Goal: Task Accomplishment & Management: Complete application form

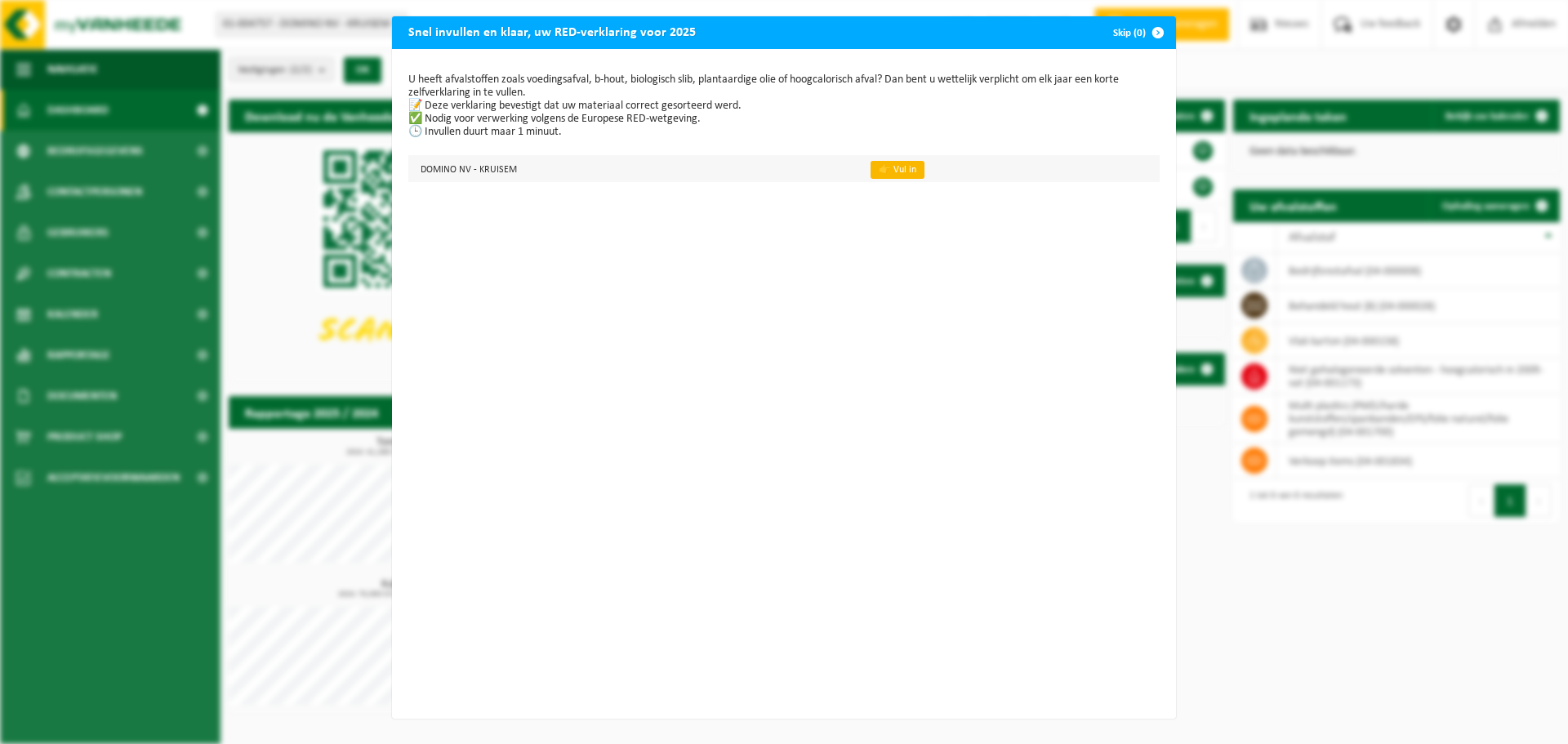
click at [895, 172] on link "👉 Vul in" at bounding box center [897, 170] width 54 height 18
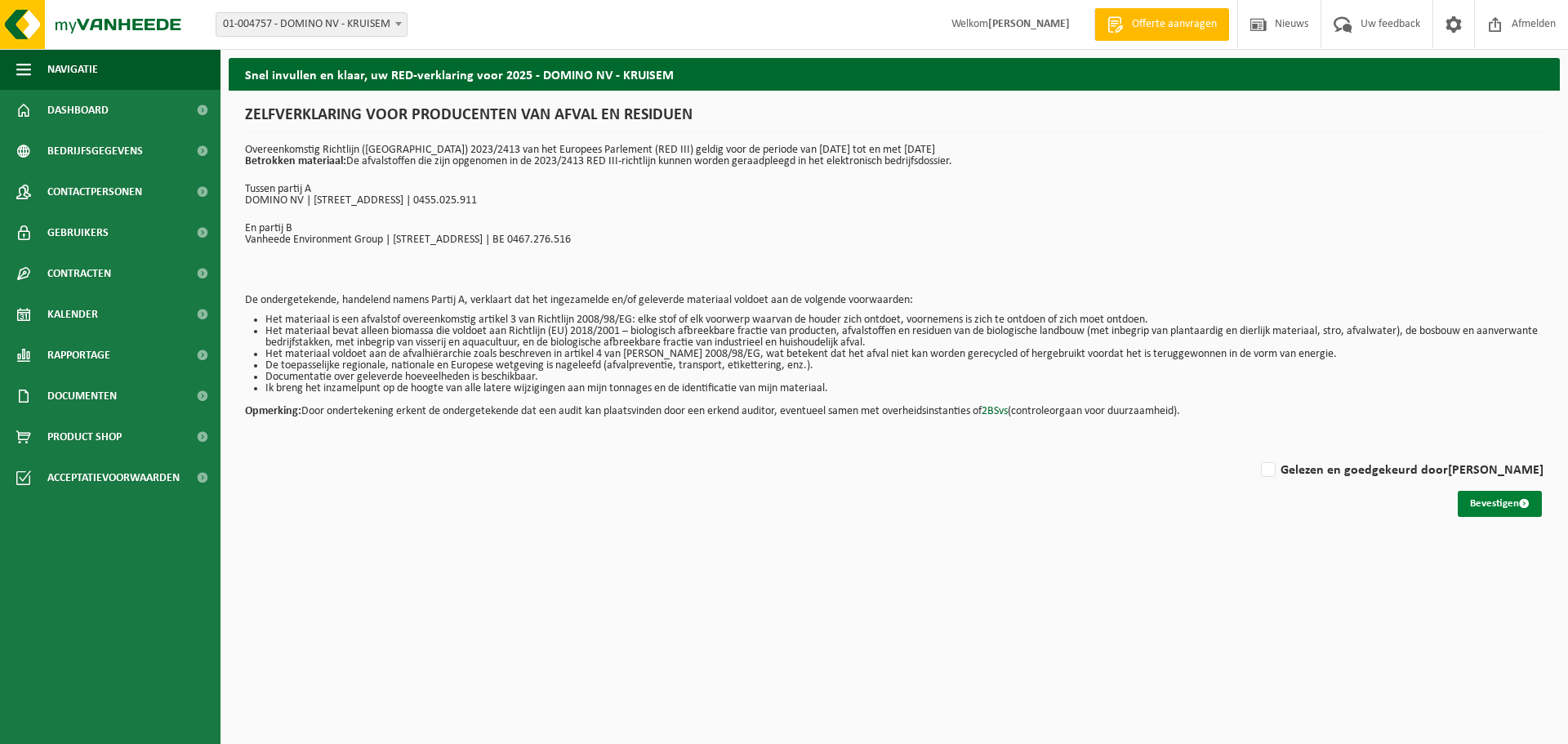
click at [1473, 499] on button "Bevestigen" at bounding box center [1500, 504] width 84 height 26
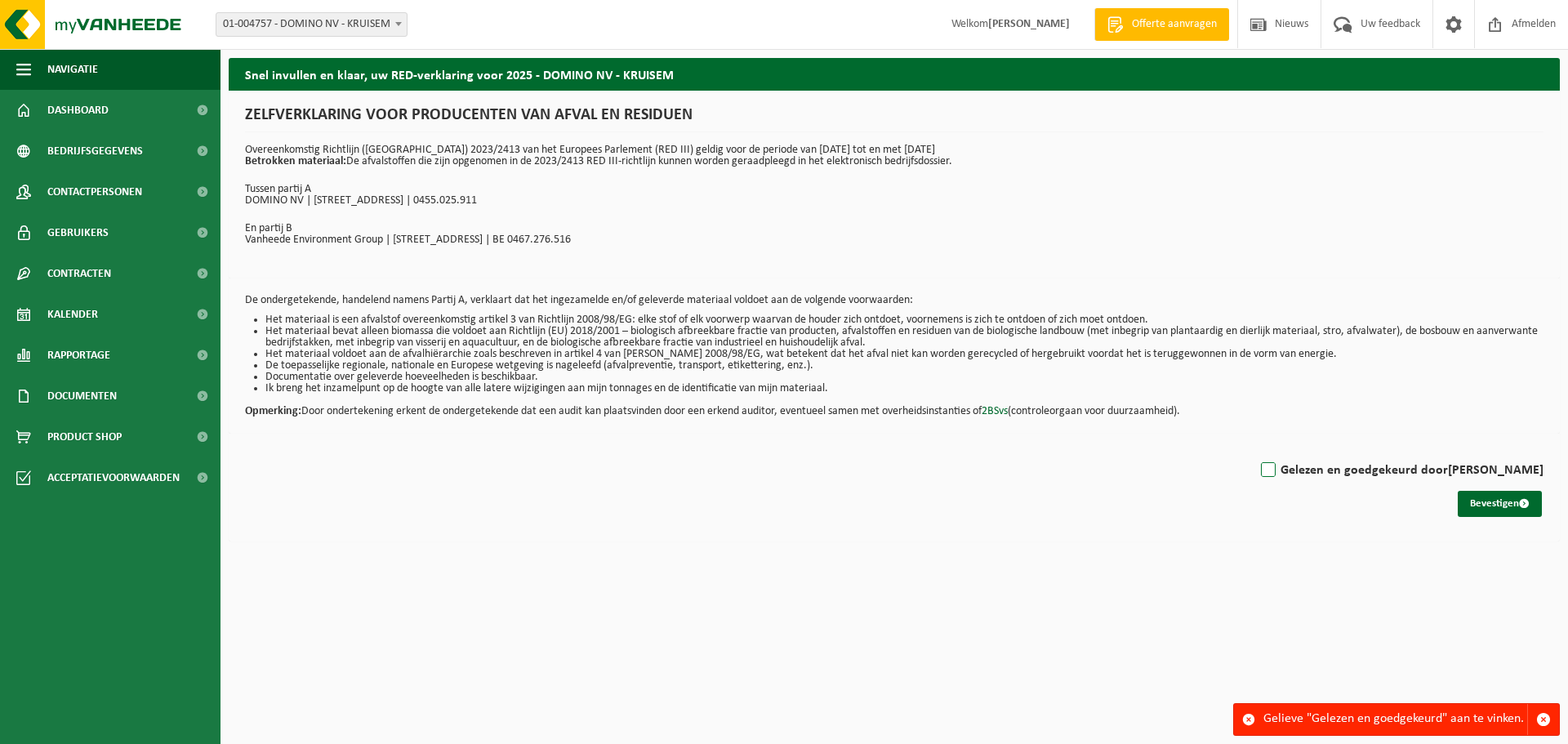
click at [1298, 470] on label "Gelezen en goedgekeurd door MARC PYCKE" at bounding box center [1401, 470] width 286 height 25
click at [1543, 450] on input "Gelezen en goedgekeurd door MARC PYCKE" at bounding box center [1543, 450] width 1 height 1
checkbox input "true"
click at [1500, 497] on button "Bevestigen" at bounding box center [1500, 504] width 84 height 26
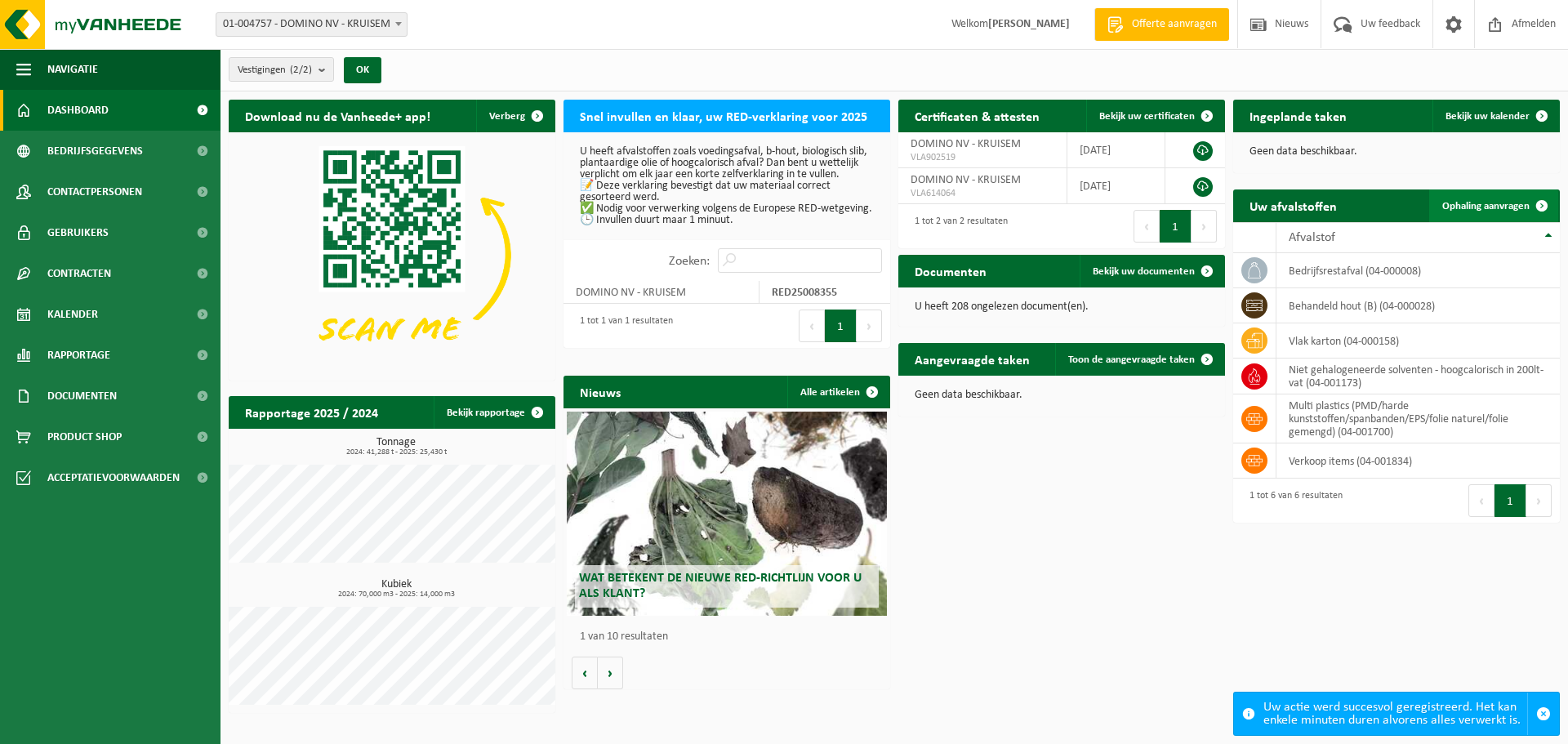
click at [1490, 205] on span "Ophaling aanvragen" at bounding box center [1486, 206] width 87 height 11
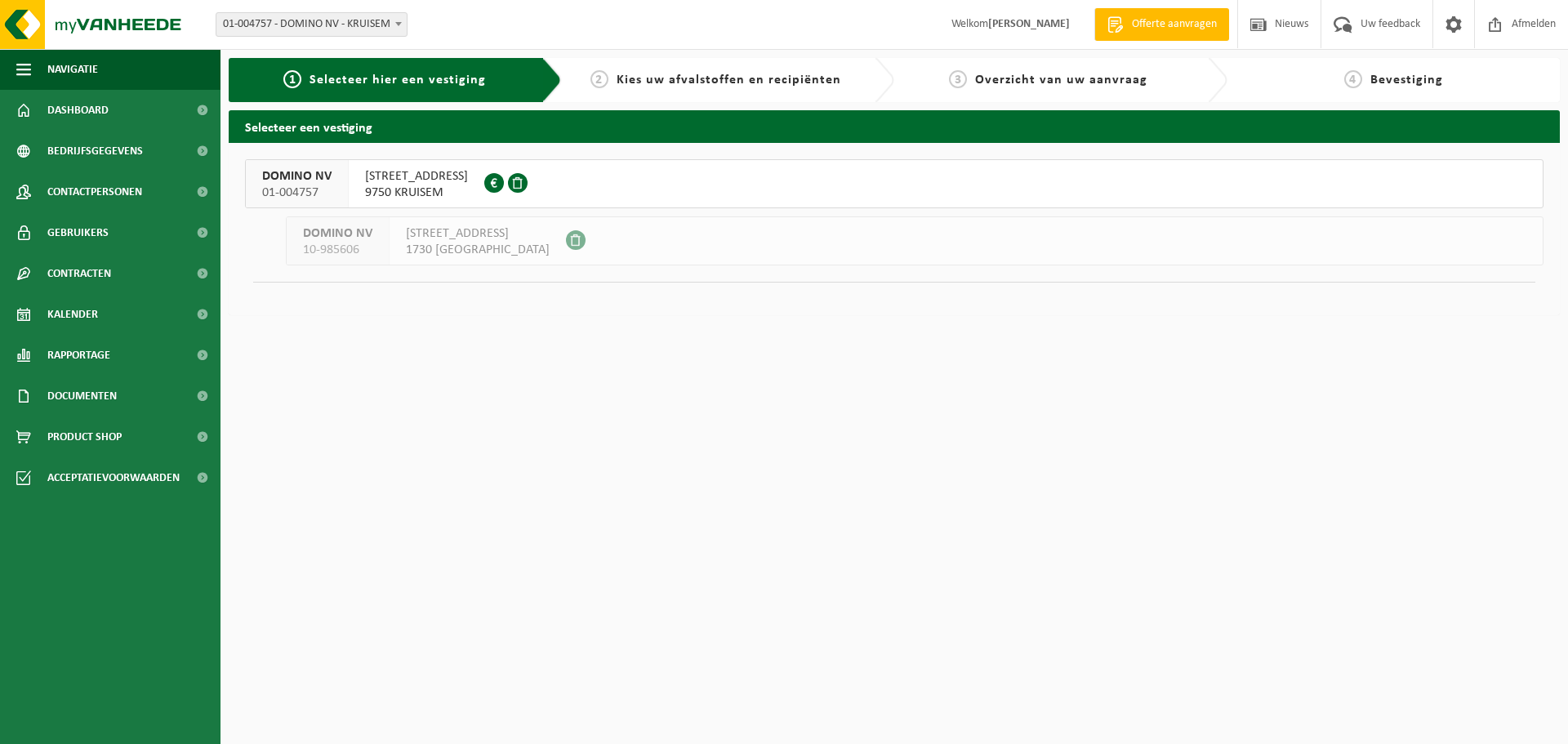
click at [306, 185] on span "01-004757" at bounding box center [297, 193] width 69 height 16
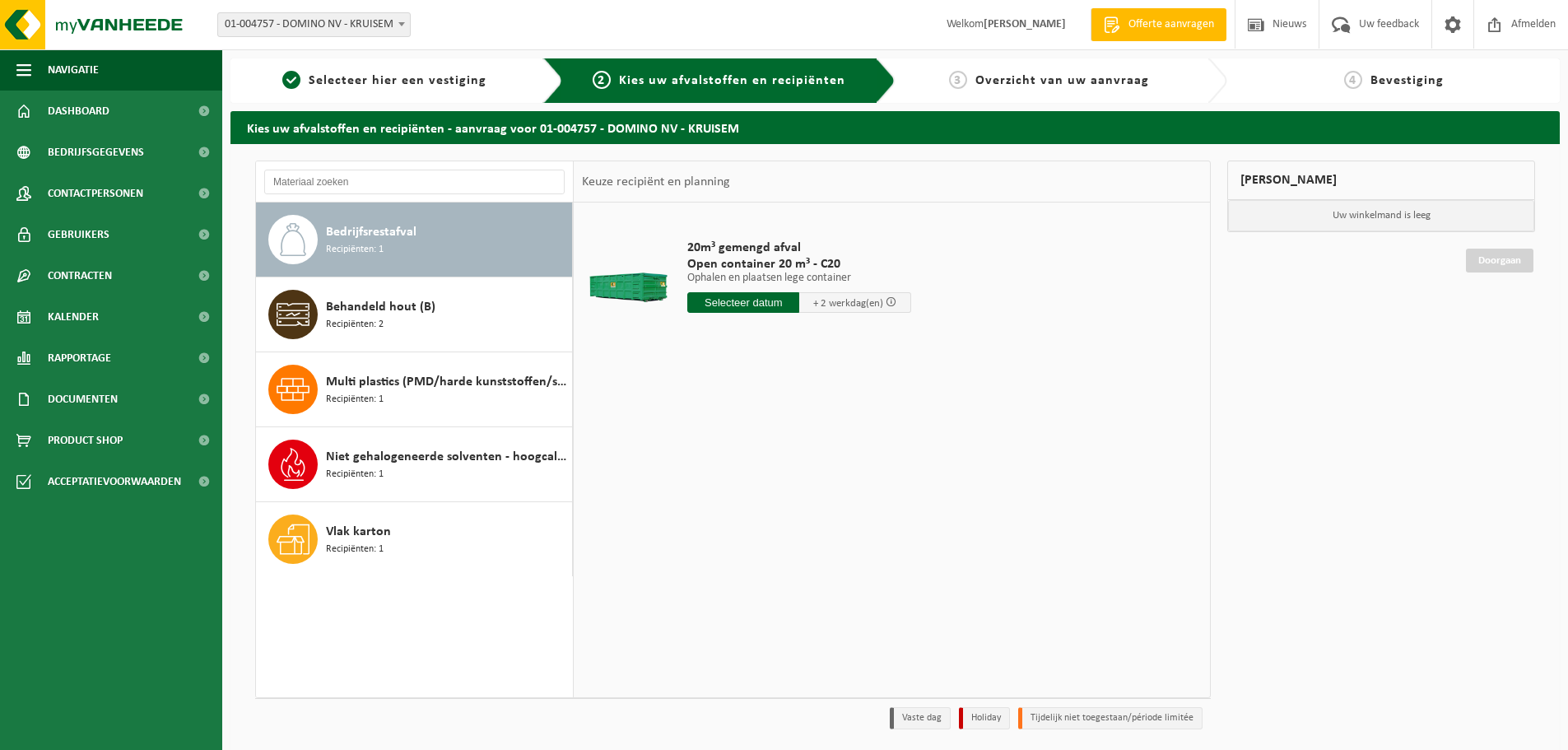
click at [750, 301] on input "text" at bounding box center [743, 302] width 112 height 21
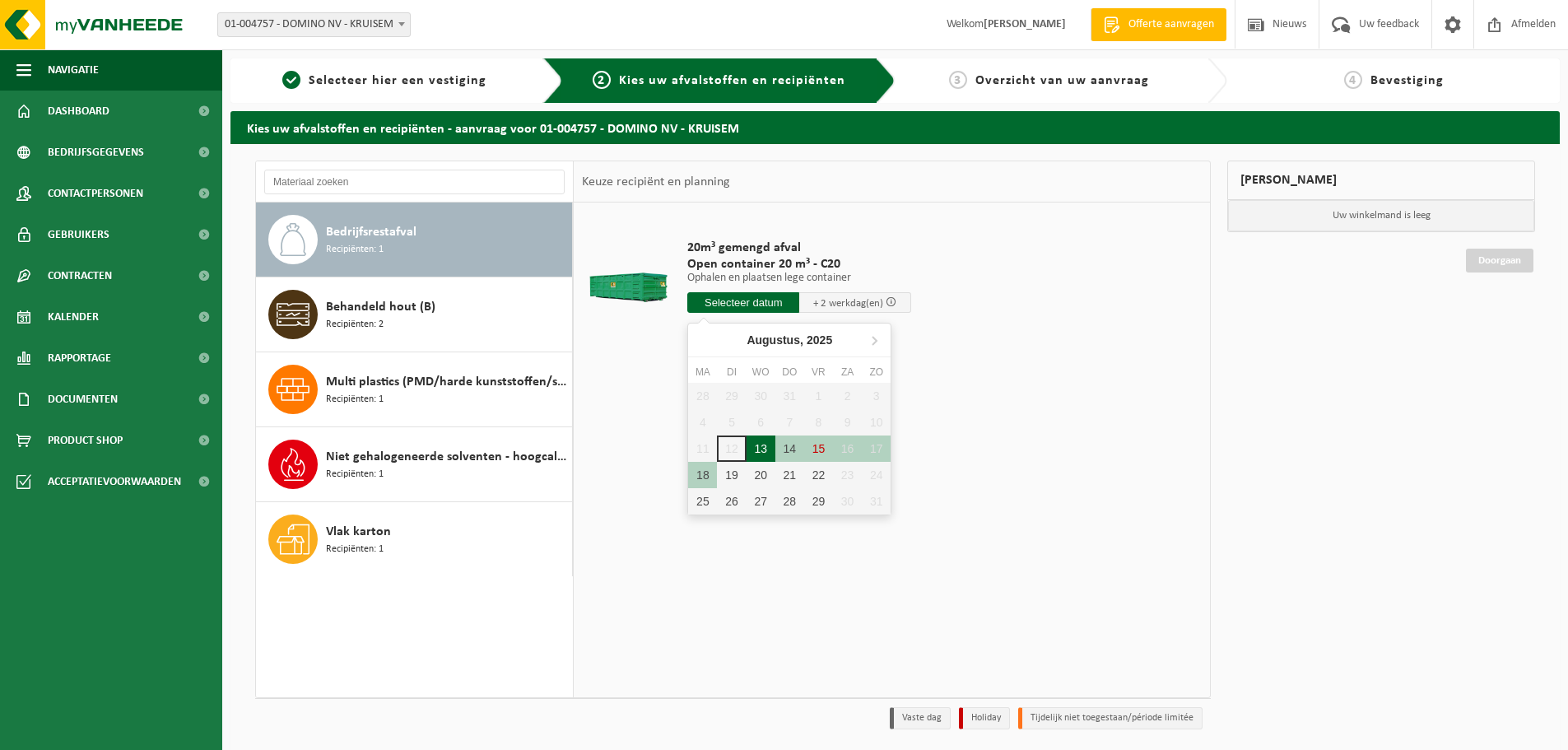
click at [762, 447] on div "13" at bounding box center [761, 449] width 29 height 27
type input "Van 2025-08-13"
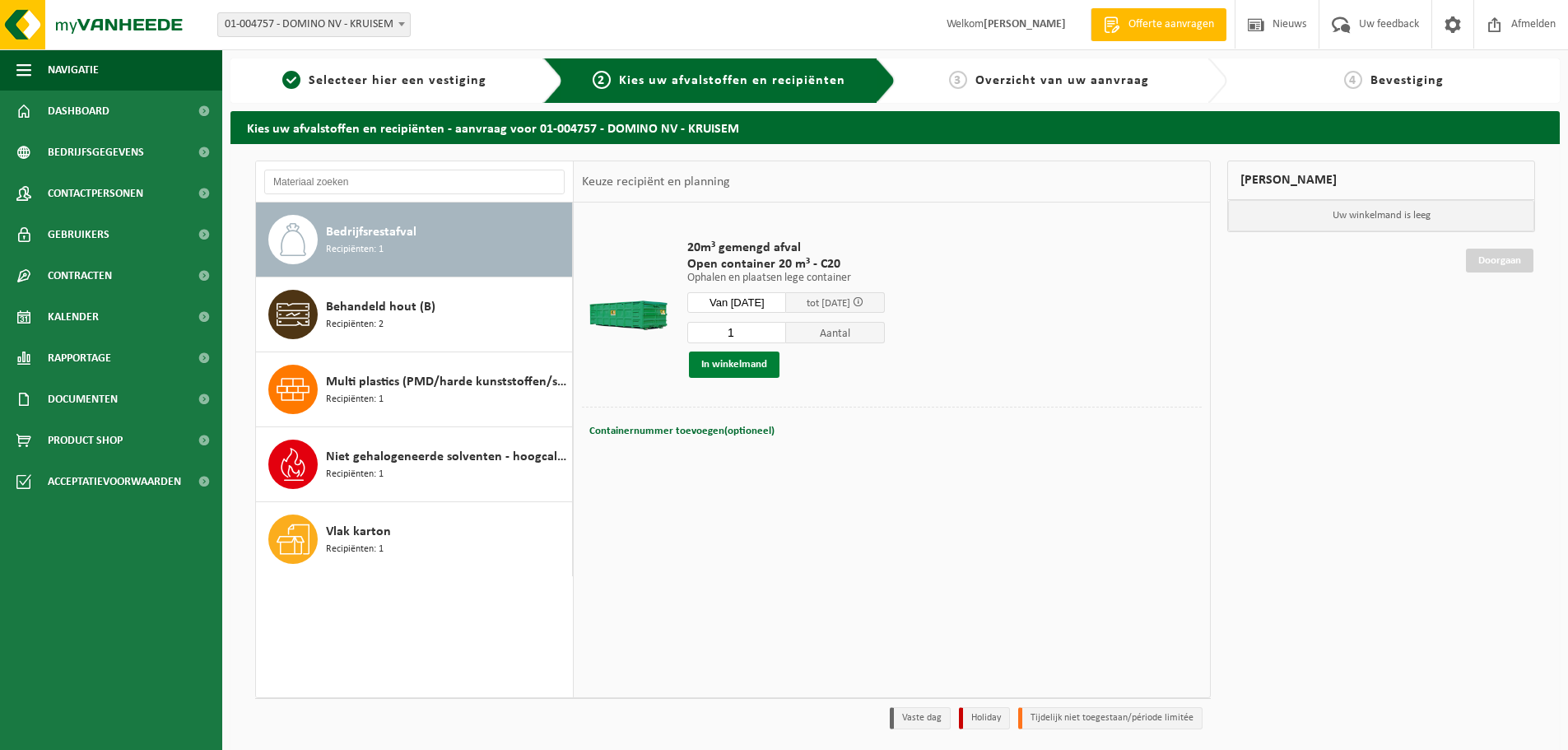
click at [734, 368] on button "In winkelmand" at bounding box center [734, 365] width 91 height 27
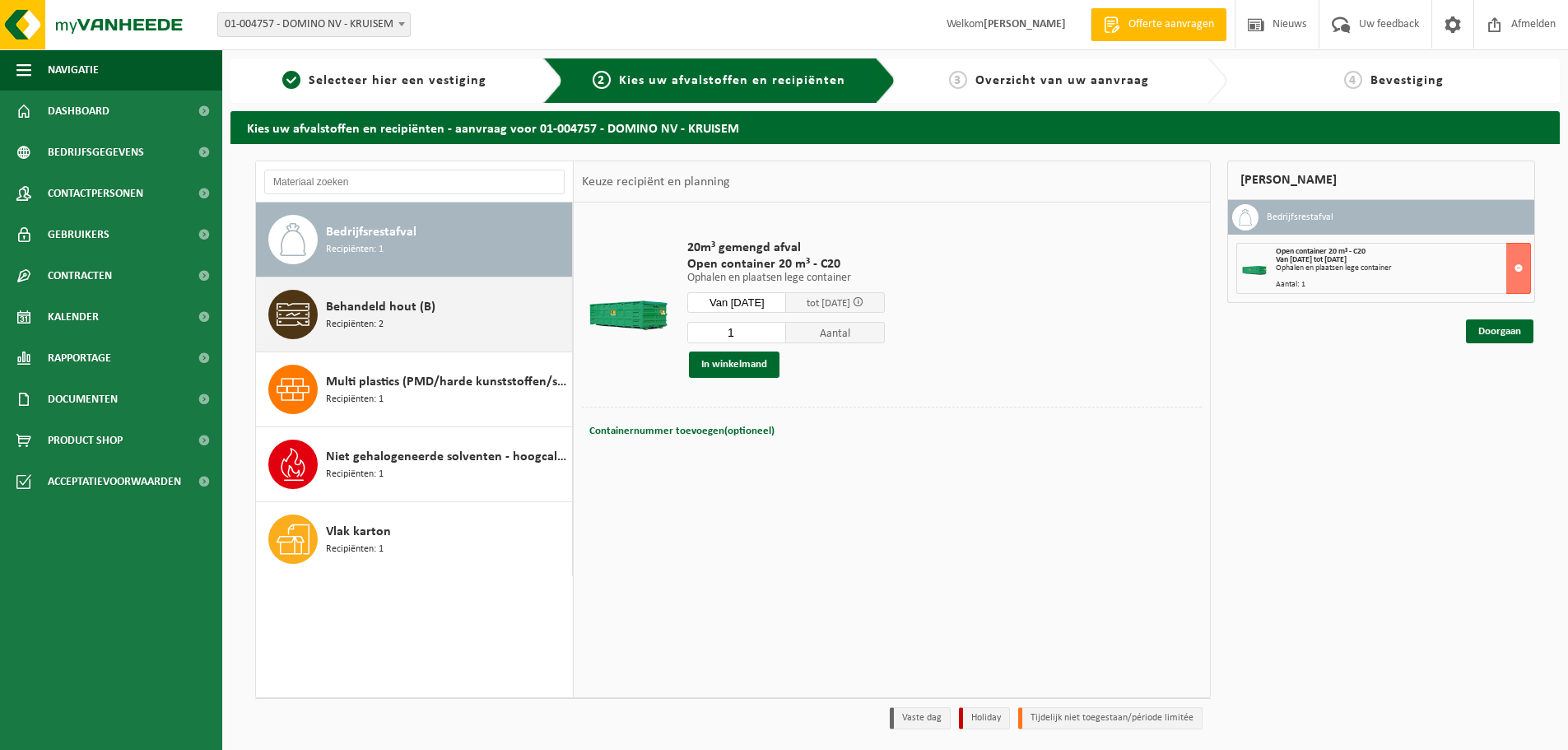
click at [376, 310] on span "Behandeld hout (B)" at bounding box center [381, 307] width 110 height 20
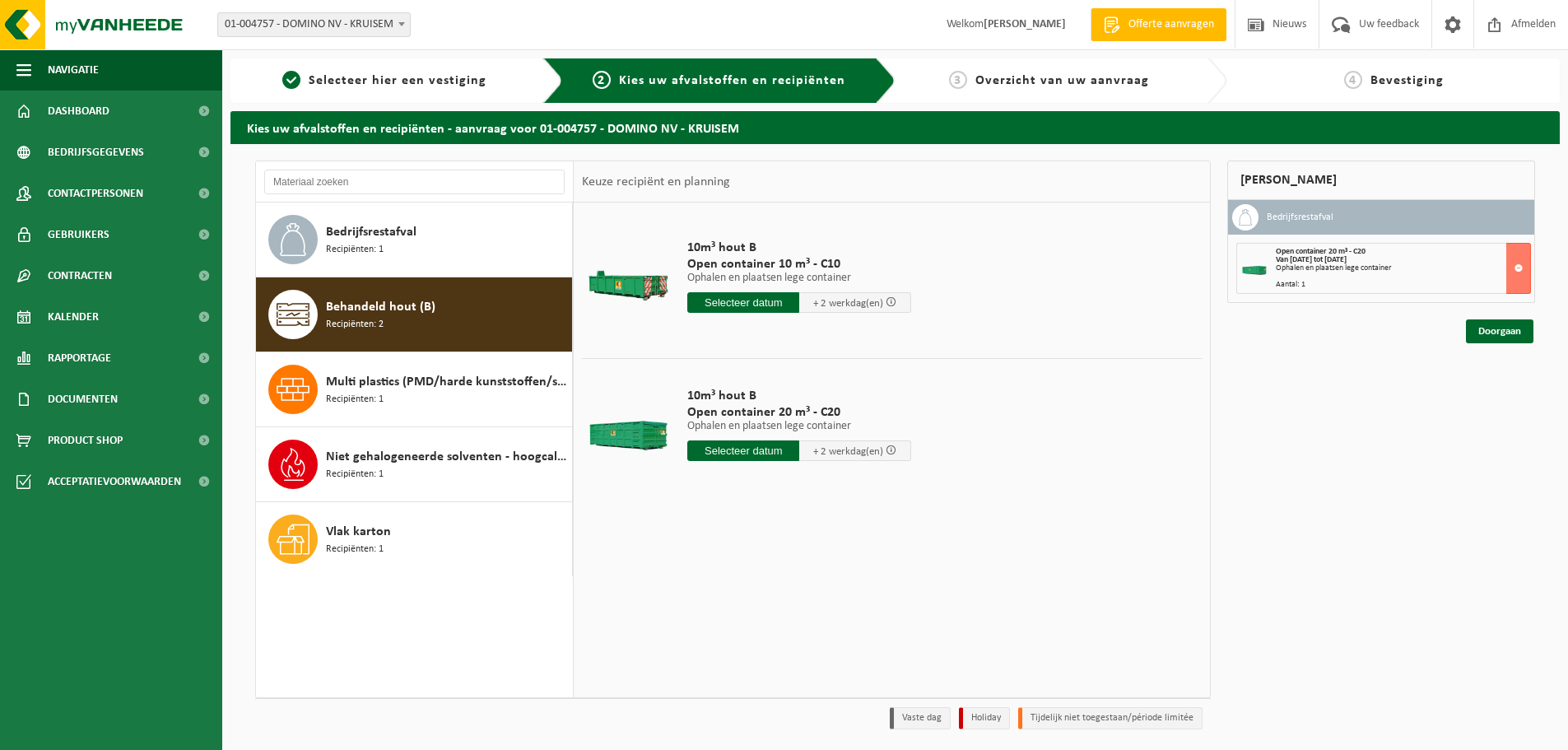
click at [750, 448] on input "text" at bounding box center [743, 451] width 112 height 21
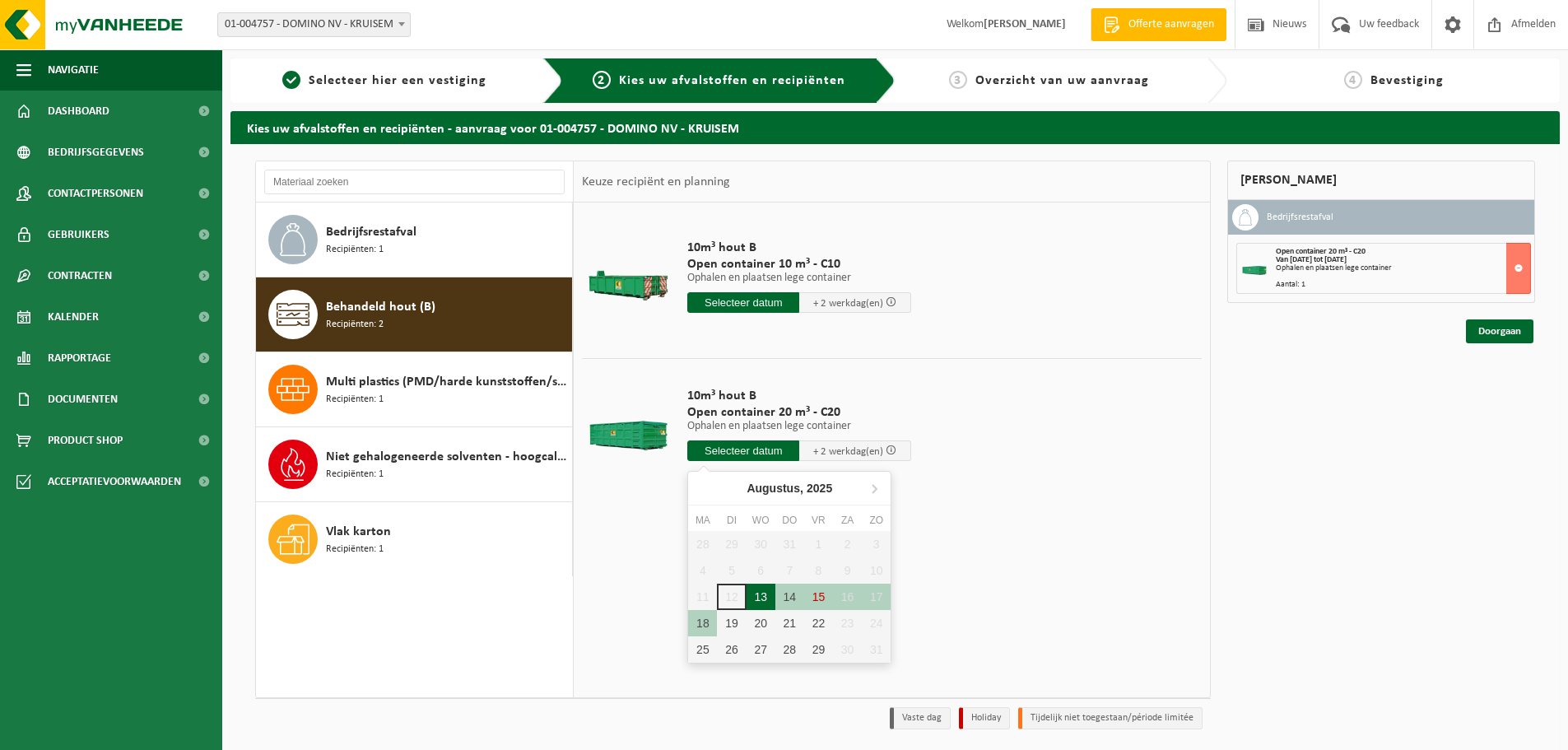
click at [762, 591] on div "13" at bounding box center [761, 597] width 29 height 27
type input "Van 2025-08-13"
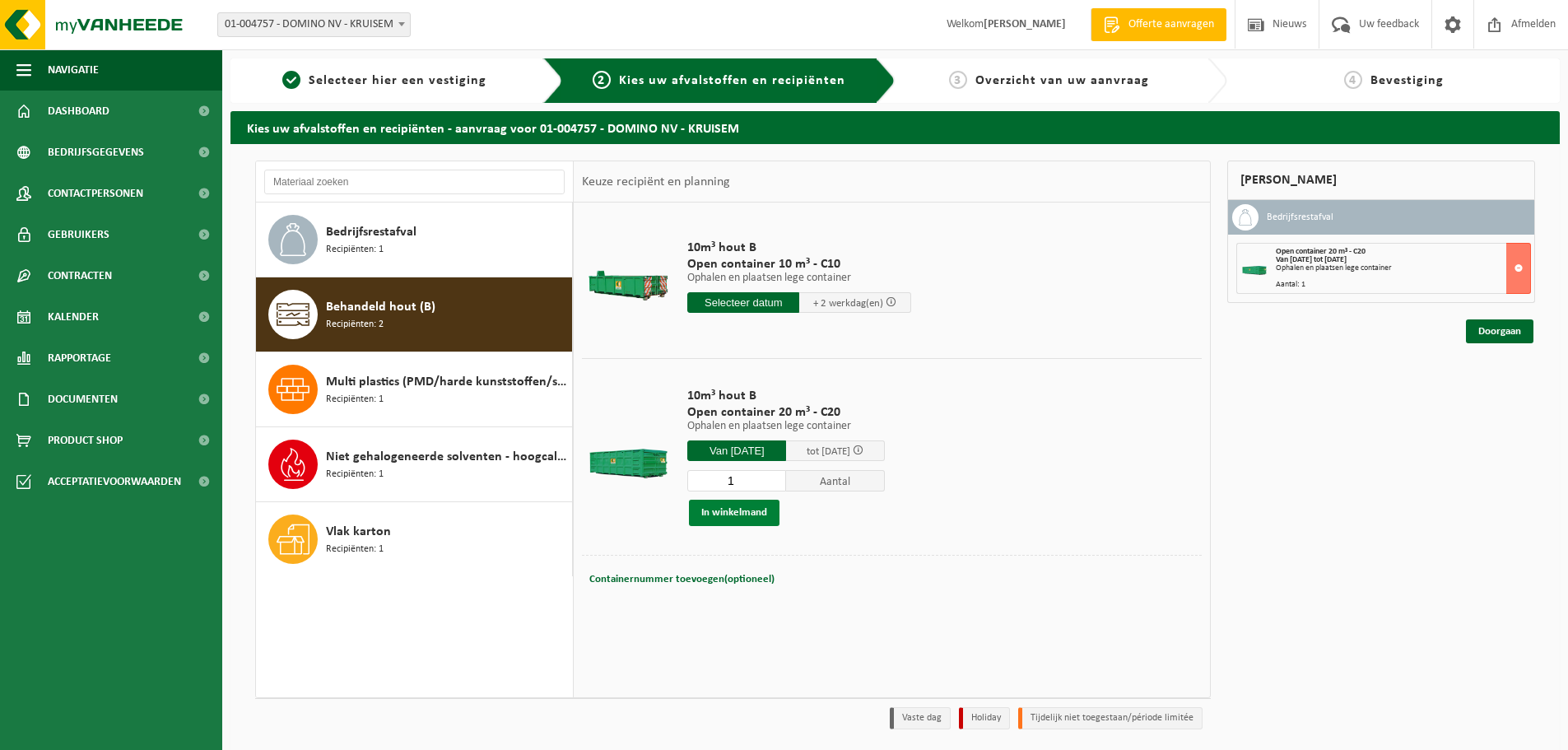
click at [747, 512] on button "In winkelmand" at bounding box center [734, 513] width 91 height 27
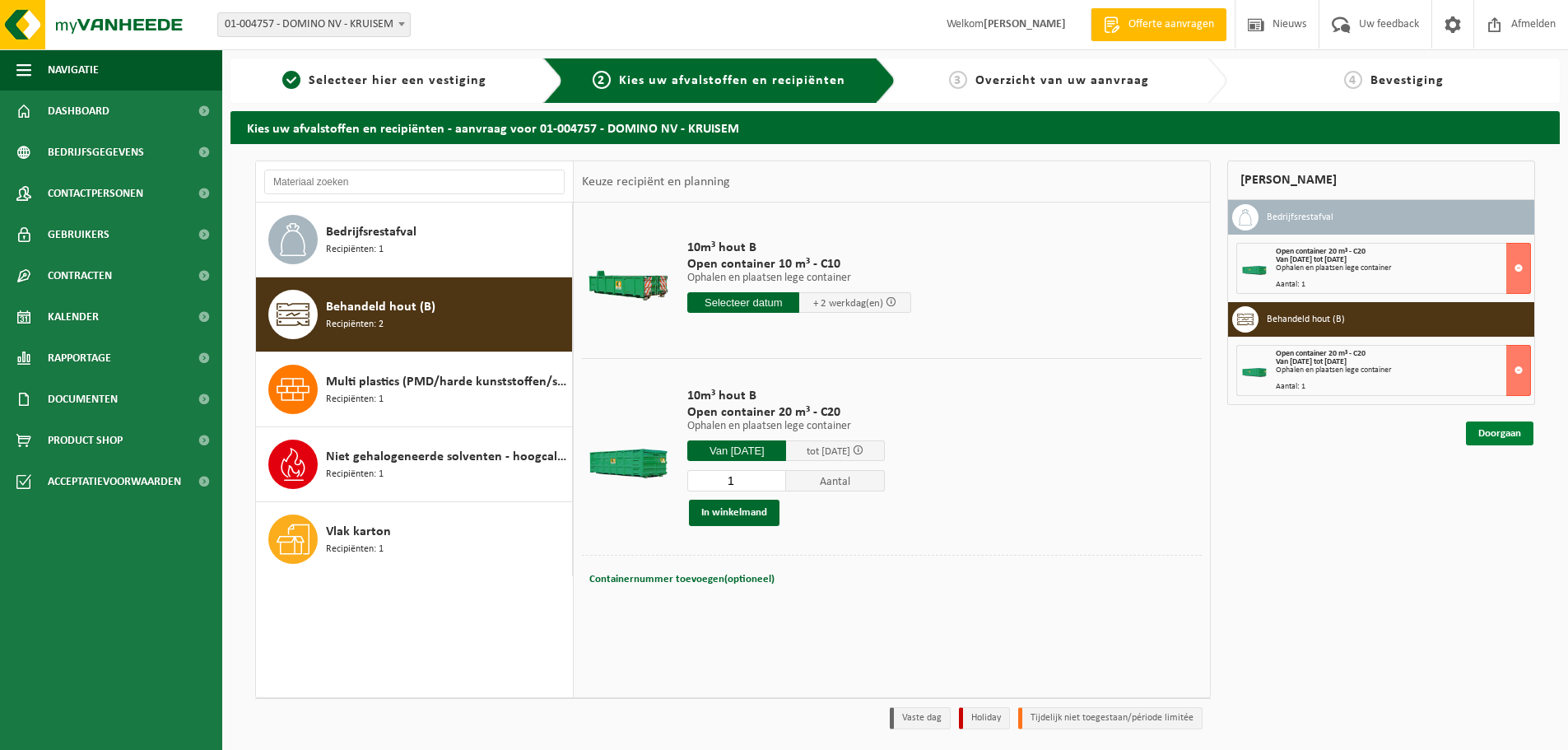
click at [1486, 432] on link "Doorgaan" at bounding box center [1499, 433] width 67 height 24
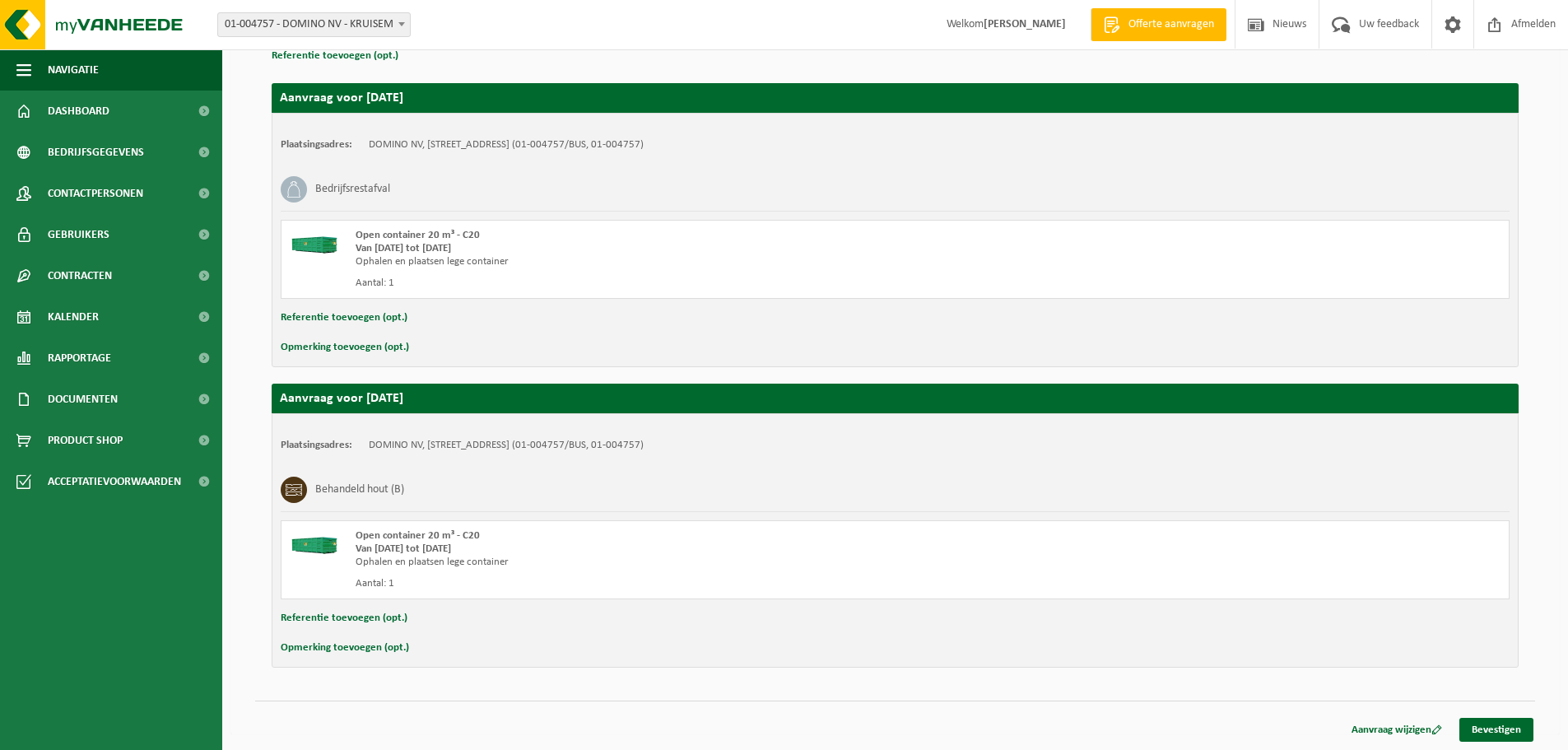
scroll to position [171, 0]
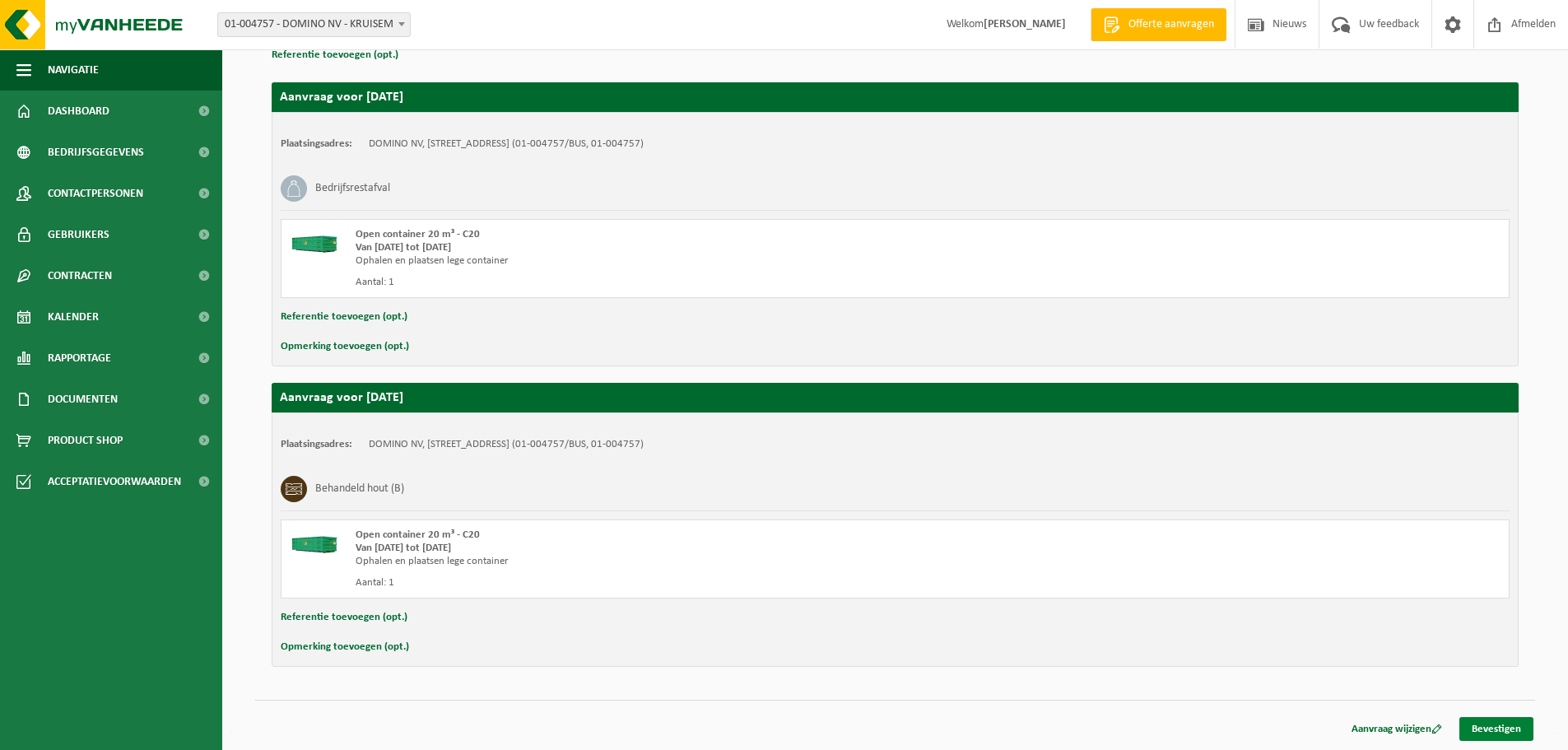
click at [1498, 728] on link "Bevestigen" at bounding box center [1497, 728] width 74 height 24
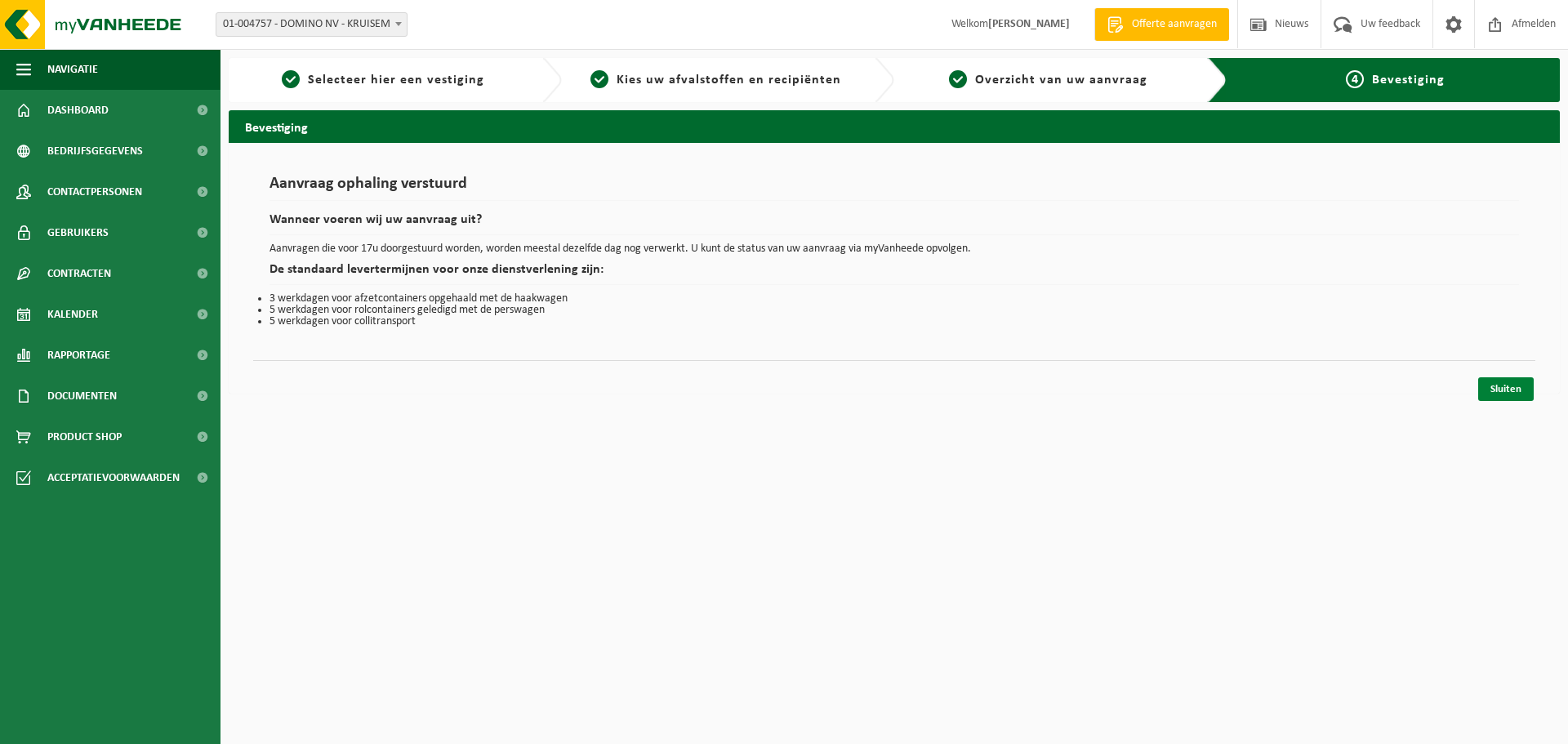
click at [1508, 390] on link "Sluiten" at bounding box center [1505, 388] width 55 height 24
